Goal: Task Accomplishment & Management: Manage account settings

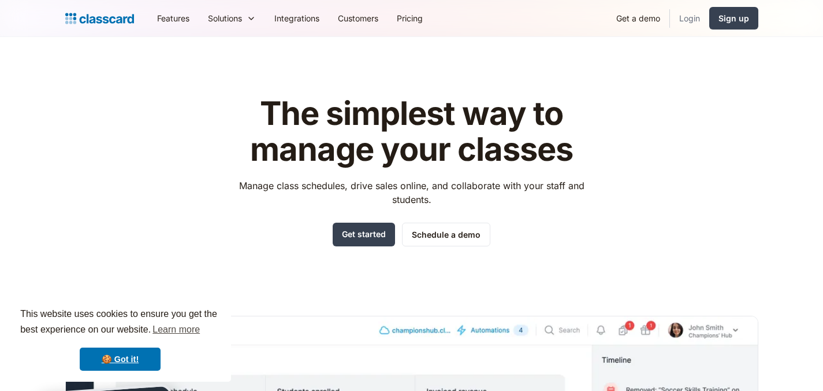
click at [693, 19] on link "Login" at bounding box center [689, 18] width 39 height 26
